Goal: Task Accomplishment & Management: Manage account settings

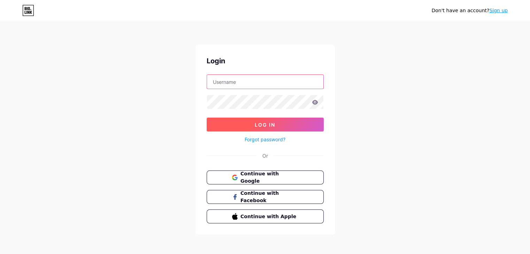
type input "[DOMAIN_NAME][EMAIL_ADDRESS][DOMAIN_NAME]"
click at [244, 119] on button "Log In" at bounding box center [265, 125] width 117 height 14
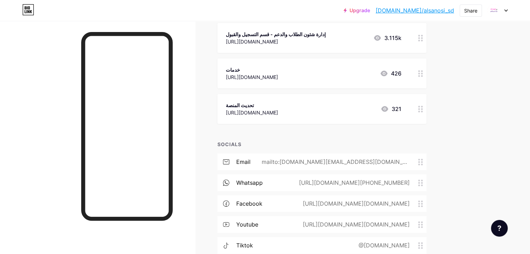
scroll to position [269, 0]
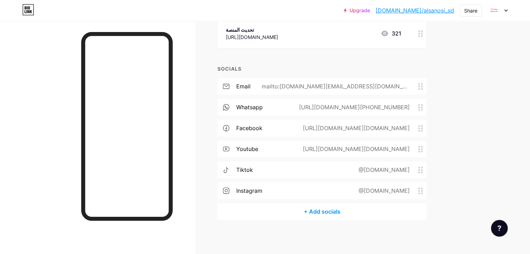
click at [369, 217] on div "+ Add socials" at bounding box center [321, 212] width 209 height 17
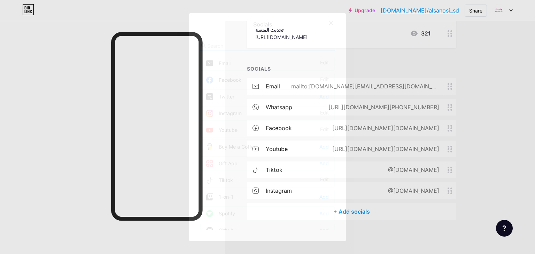
click at [332, 25] on div at bounding box center [331, 23] width 13 height 13
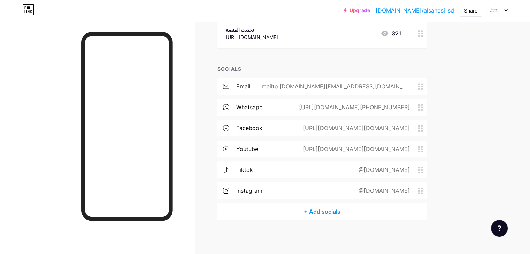
click at [335, 213] on div "+ Add socials" at bounding box center [321, 212] width 209 height 17
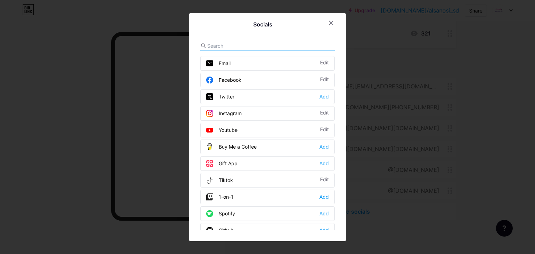
click at [253, 43] on input "text" at bounding box center [245, 45] width 77 height 7
click at [335, 23] on div at bounding box center [331, 23] width 13 height 13
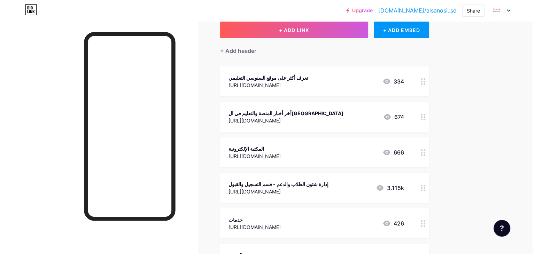
scroll to position [41, 0]
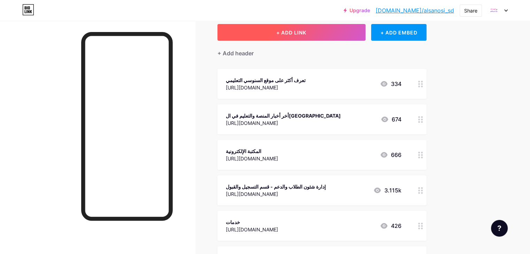
click at [325, 26] on button "+ ADD LINK" at bounding box center [291, 32] width 148 height 17
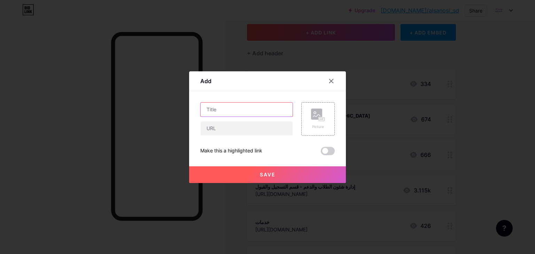
click at [262, 105] on input "text" at bounding box center [247, 110] width 92 height 14
type input "المنصة الإلكترونية التعليمية"
click at [252, 131] on input "text" at bounding box center [247, 129] width 92 height 14
drag, startPoint x: 252, startPoint y: 131, endPoint x: 247, endPoint y: 259, distance: 128.4
click at [247, 254] on html "Upgrade [DOMAIN_NAME]/alsano... [DOMAIN_NAME]/alsanosi_sd Share Switch accounts…" at bounding box center [267, 221] width 535 height 524
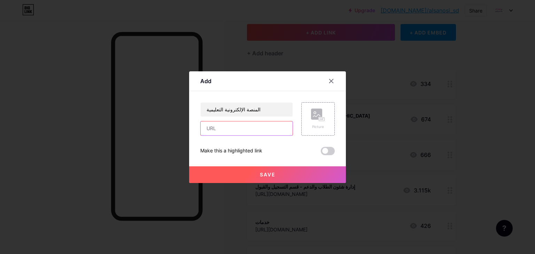
paste input "[URL][DOMAIN_NAME]"
type input "[URL][DOMAIN_NAME]"
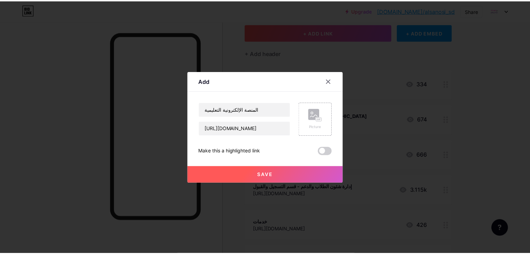
scroll to position [0, 0]
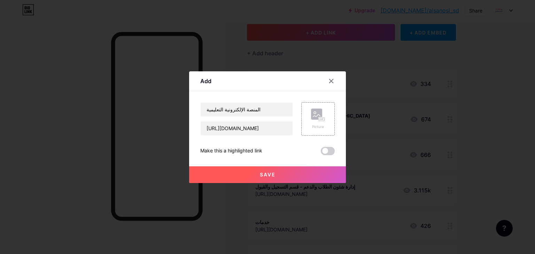
click at [254, 171] on button "Save" at bounding box center [267, 175] width 157 height 17
